Goal: Navigation & Orientation: Find specific page/section

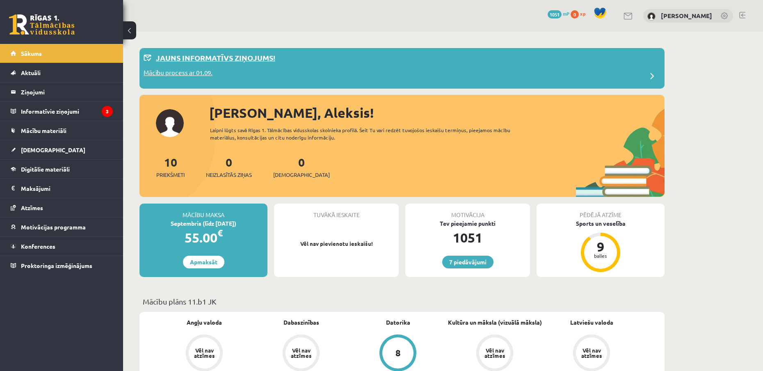
click at [207, 74] on p "Mācību process ar 01.09." at bounding box center [178, 73] width 69 height 11
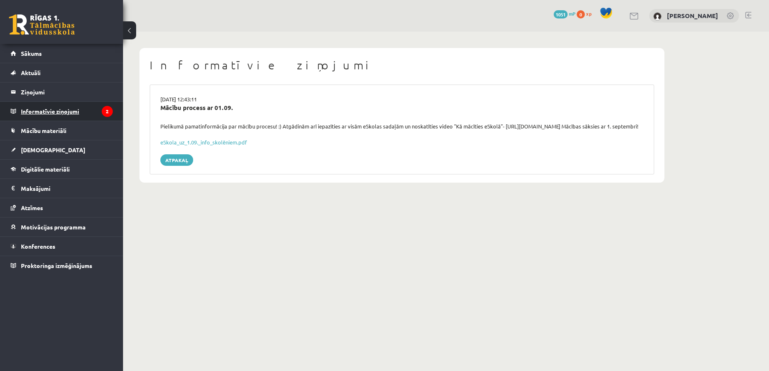
click at [46, 115] on legend "Informatīvie ziņojumi 2" at bounding box center [67, 111] width 92 height 19
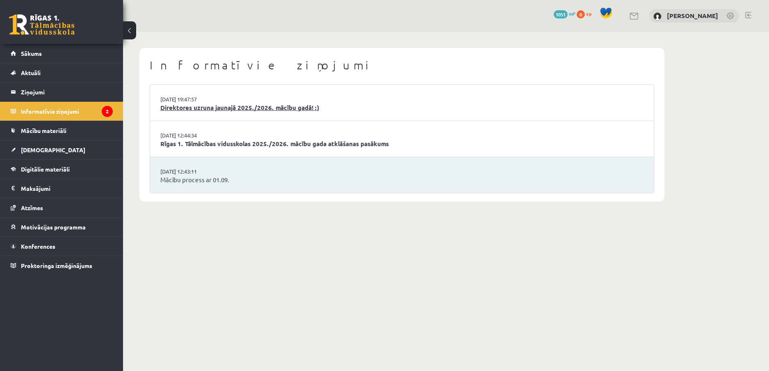
click at [195, 103] on link "Direktores uzruna jaunajā 2025./2026. mācību gadā! :)" at bounding box center [401, 107] width 483 height 9
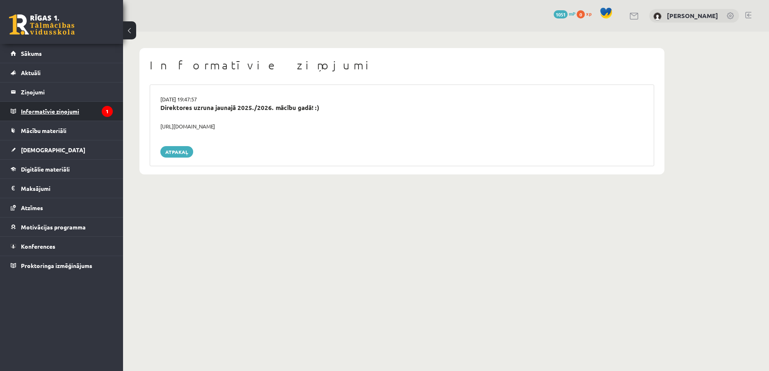
click at [71, 109] on legend "Informatīvie ziņojumi 1" at bounding box center [67, 111] width 92 height 19
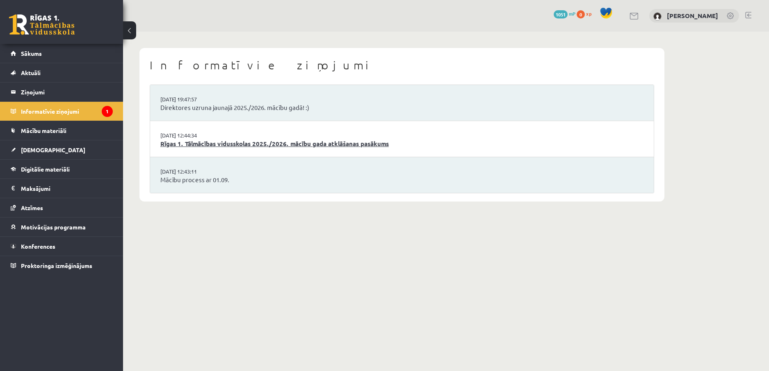
drag, startPoint x: 186, startPoint y: 132, endPoint x: 188, endPoint y: 141, distance: 9.7
click at [187, 134] on li "29.08.2025 12:44:34 Rīgas 1. Tālmācības vidusskolas 2025./2026. mācību gada atk…" at bounding box center [402, 139] width 504 height 36
click at [188, 146] on link "Rīgas 1. Tālmācības vidusskolas 2025./2026. mācību gada atklāšanas pasākums" at bounding box center [401, 143] width 483 height 9
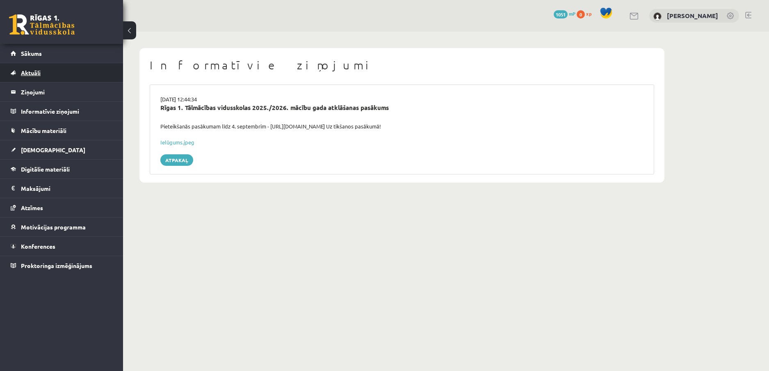
click at [45, 78] on link "Aktuāli" at bounding box center [62, 72] width 102 height 19
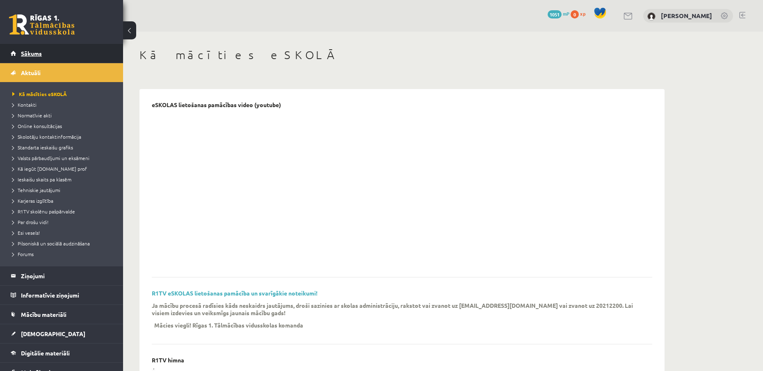
click at [47, 52] on link "Sākums" at bounding box center [62, 53] width 102 height 19
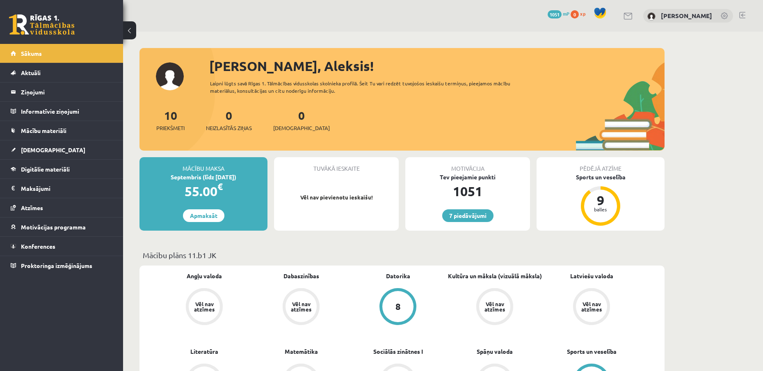
click at [673, 19] on div "[PERSON_NAME]" at bounding box center [688, 16] width 90 height 14
click at [676, 16] on link "[PERSON_NAME]" at bounding box center [686, 15] width 51 height 8
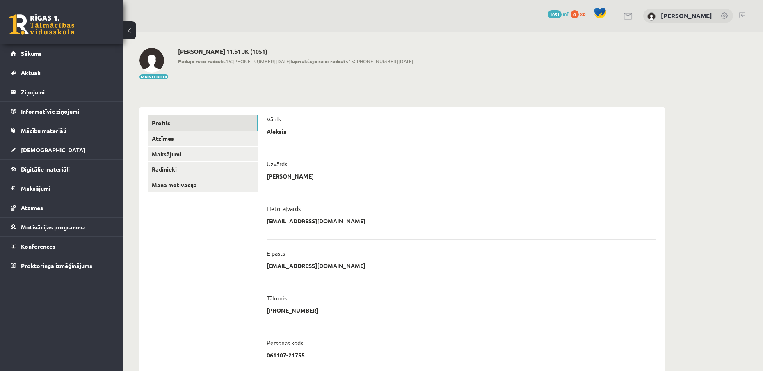
scroll to position [41, 0]
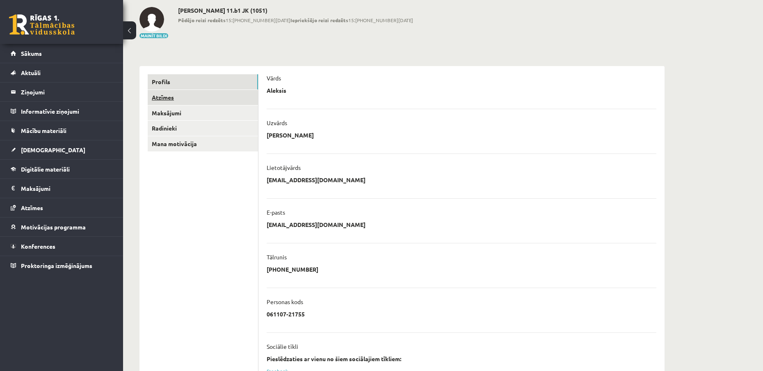
click at [202, 95] on link "Atzīmes" at bounding box center [203, 97] width 110 height 15
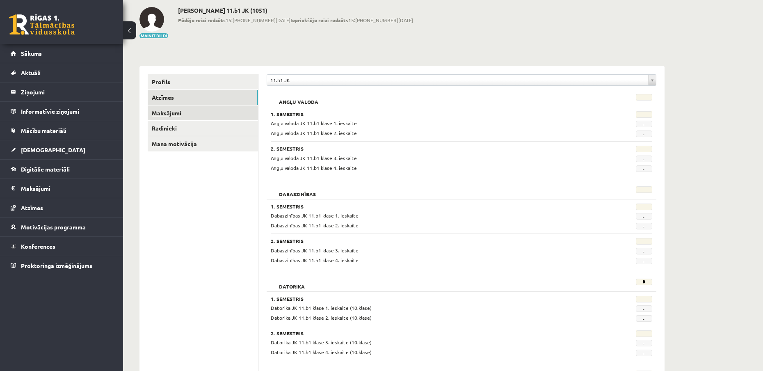
click at [189, 112] on link "Maksājumi" at bounding box center [203, 112] width 110 height 15
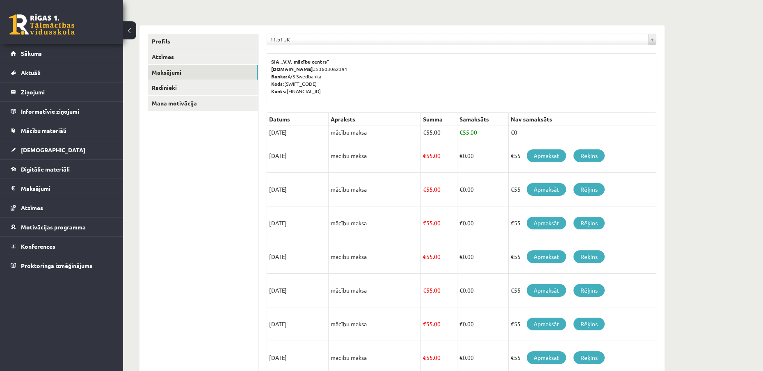
scroll to position [82, 0]
click at [194, 89] on link "Radinieki" at bounding box center [203, 87] width 110 height 15
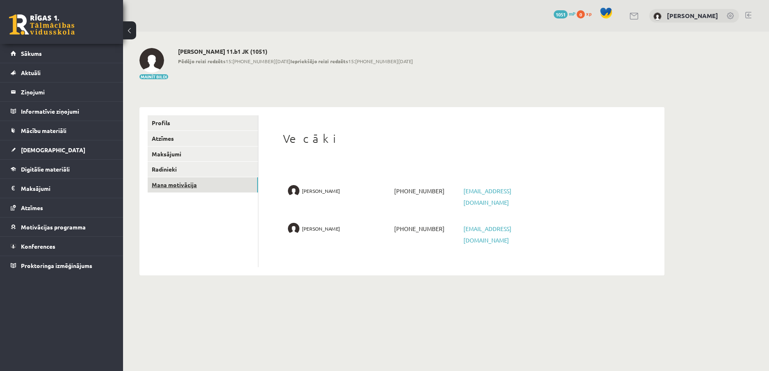
click at [194, 184] on link "Mana motivācija" at bounding box center [203, 184] width 110 height 15
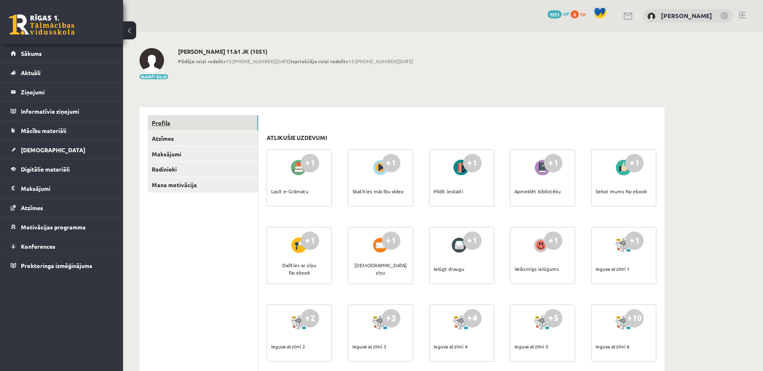
click at [208, 123] on link "Profils" at bounding box center [203, 122] width 110 height 15
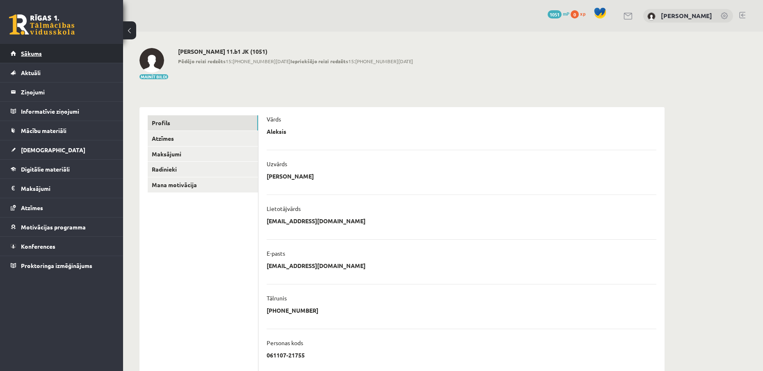
click at [82, 57] on link "Sākums" at bounding box center [62, 53] width 102 height 19
